Goal: Transaction & Acquisition: Subscribe to service/newsletter

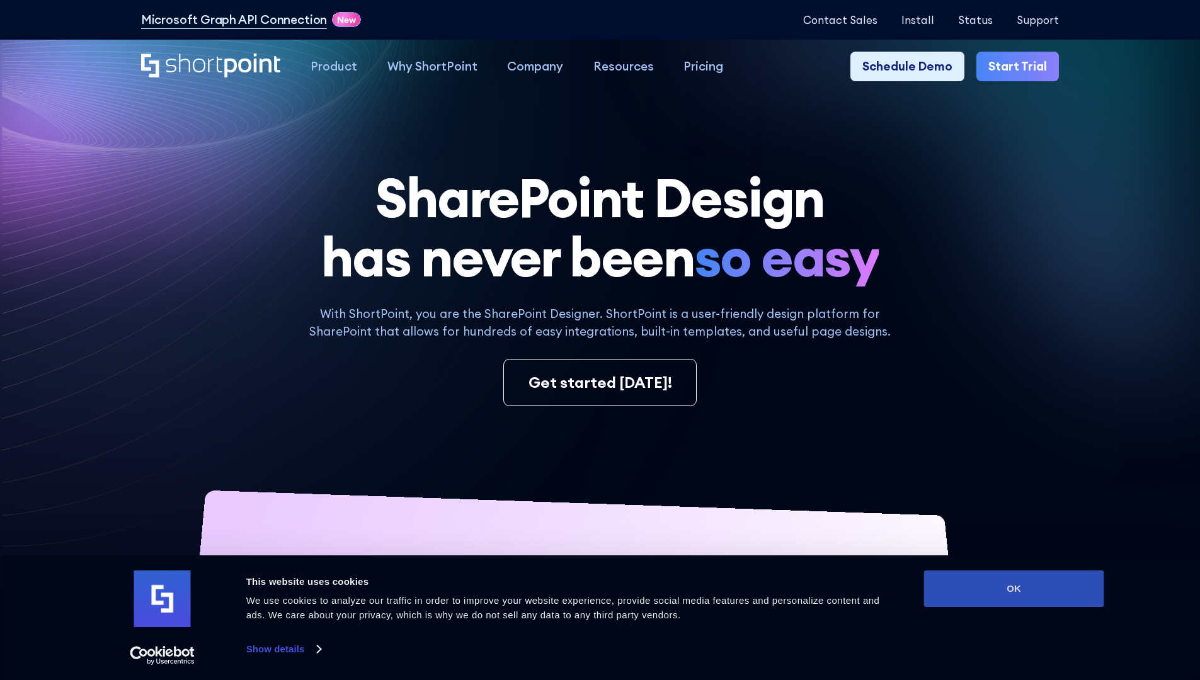
click at [1013, 589] on button "OK" at bounding box center [1014, 589] width 180 height 37
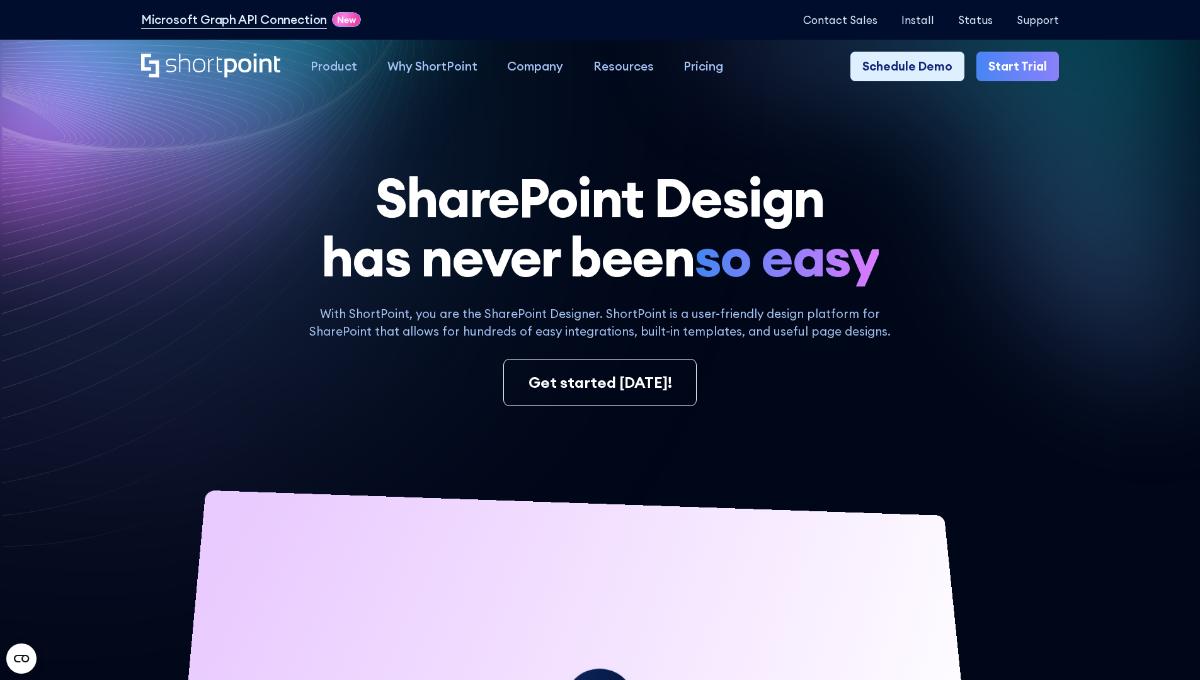
click at [1022, 67] on link "Start Trial" at bounding box center [1017, 67] width 83 height 30
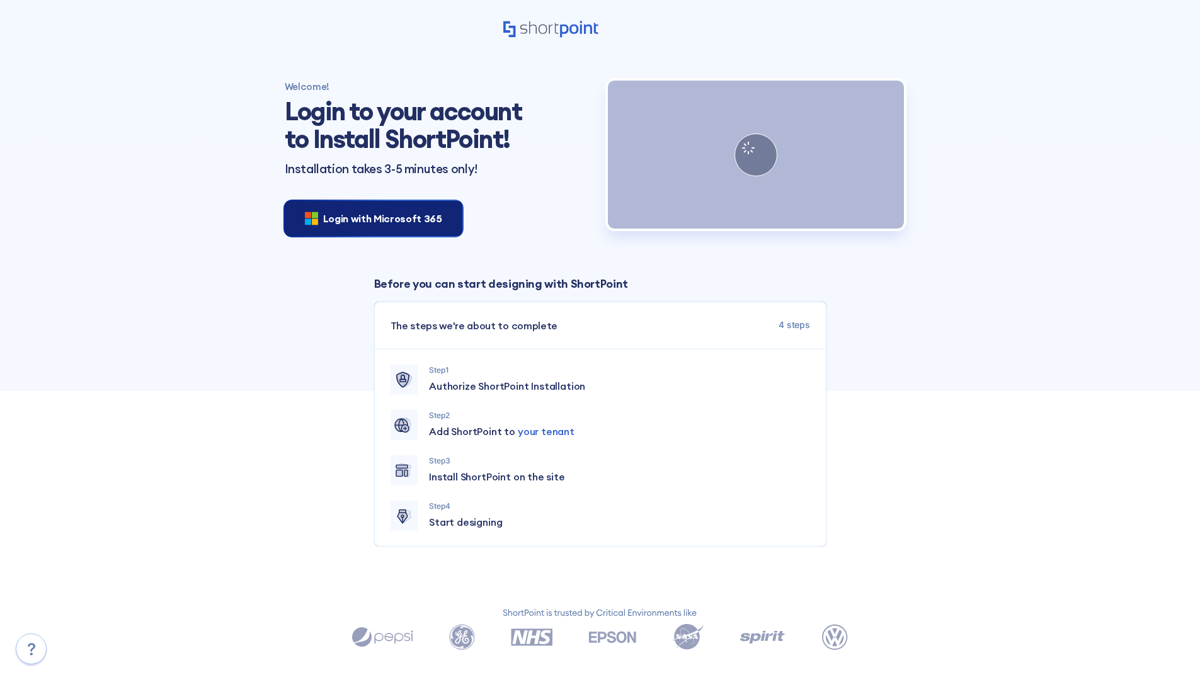
click at [370, 218] on span "Login with Microsoft 365" at bounding box center [382, 218] width 119 height 15
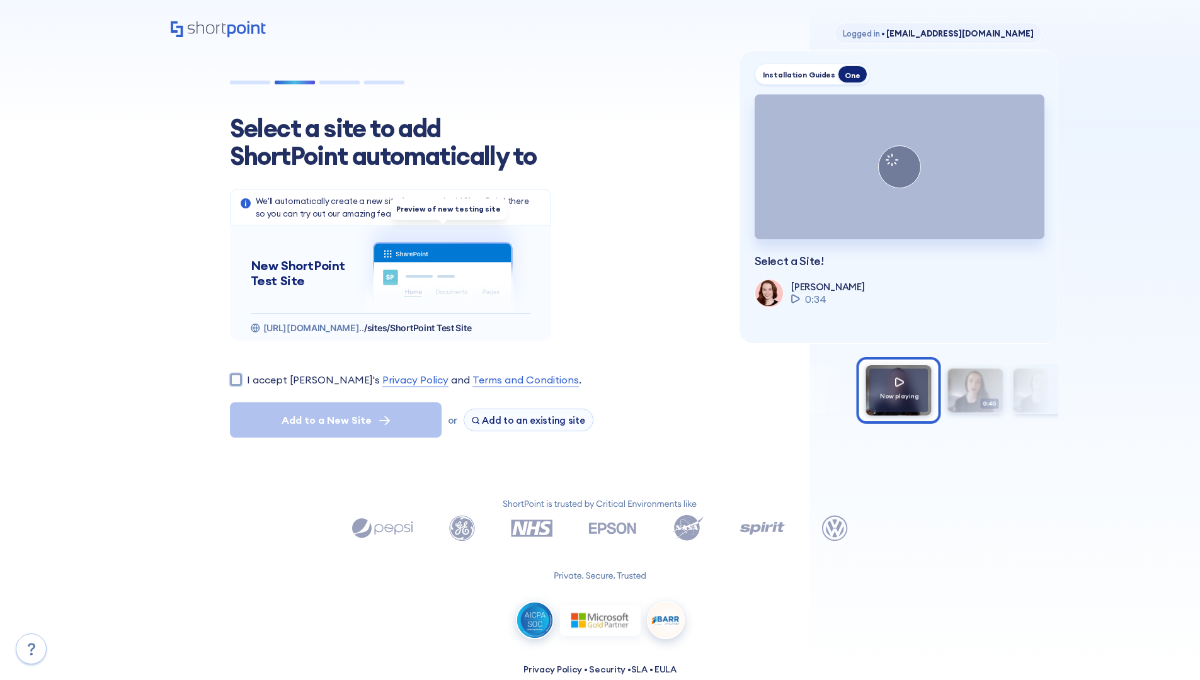
click at [236, 379] on input "I accept [PERSON_NAME]'s Privacy Policy and Terms and Conditions ." at bounding box center [236, 379] width 12 height 12
checkbox input "true"
click at [335, 420] on span "Add to a New Site" at bounding box center [327, 420] width 90 height 15
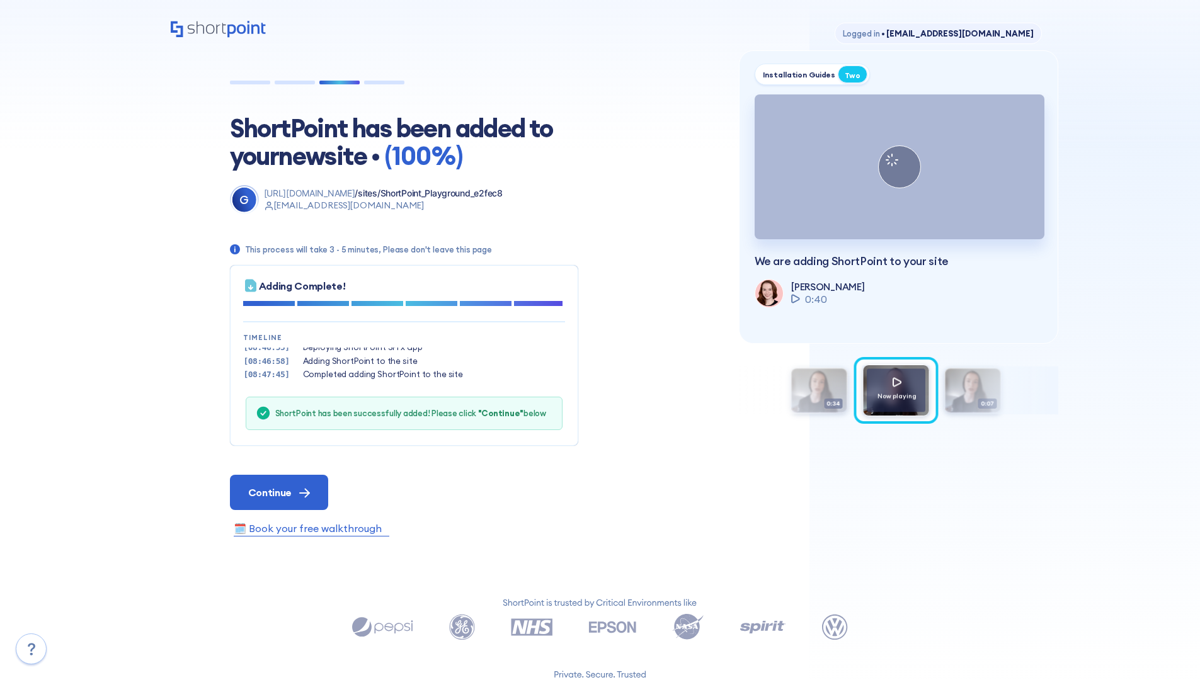
scroll to position [38, 0]
click at [278, 492] on span "Continue" at bounding box center [269, 492] width 43 height 15
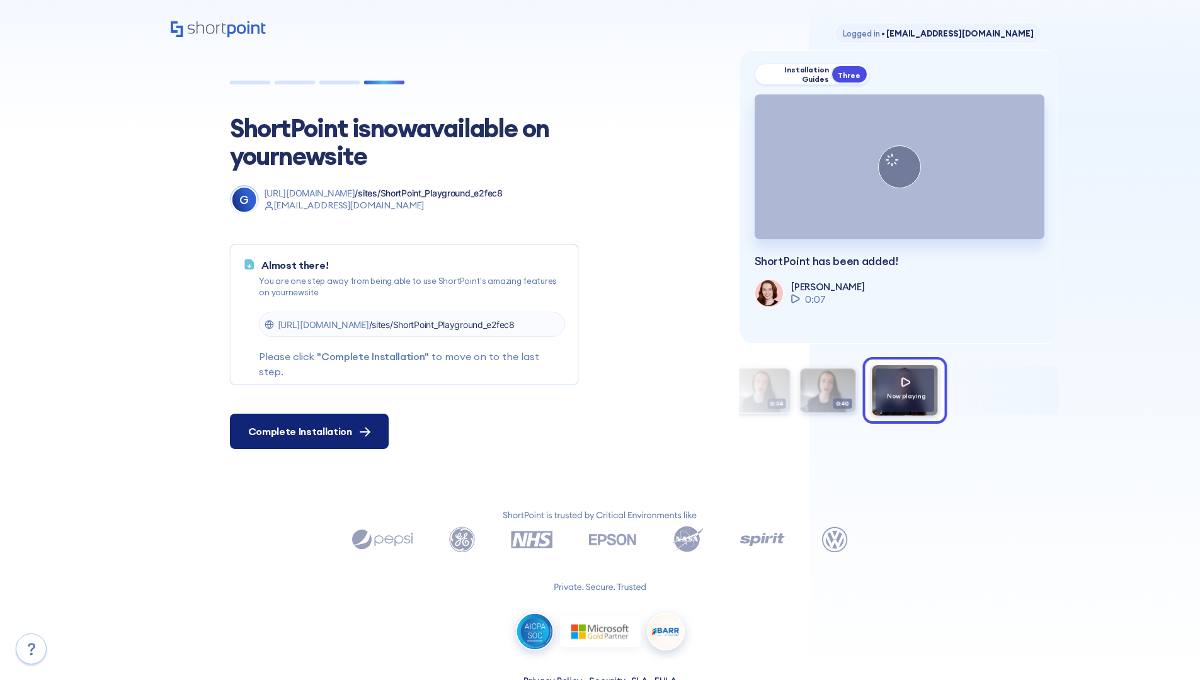
click at [307, 431] on span "Complete Installation" at bounding box center [300, 431] width 104 height 15
